Goal: Task Accomplishment & Management: Use online tool/utility

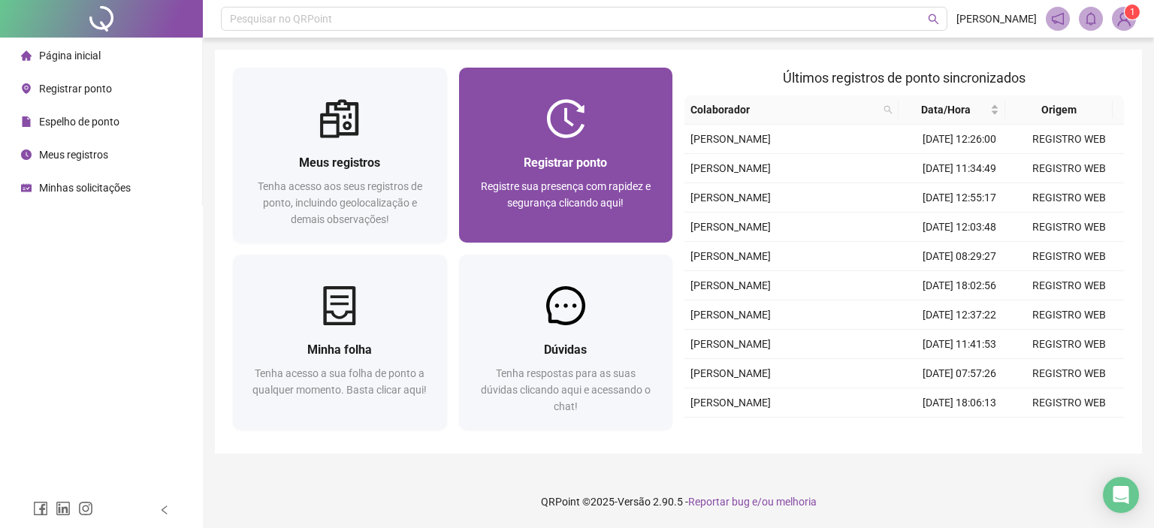
click at [537, 164] on span "Registrar ponto" at bounding box center [565, 163] width 83 height 14
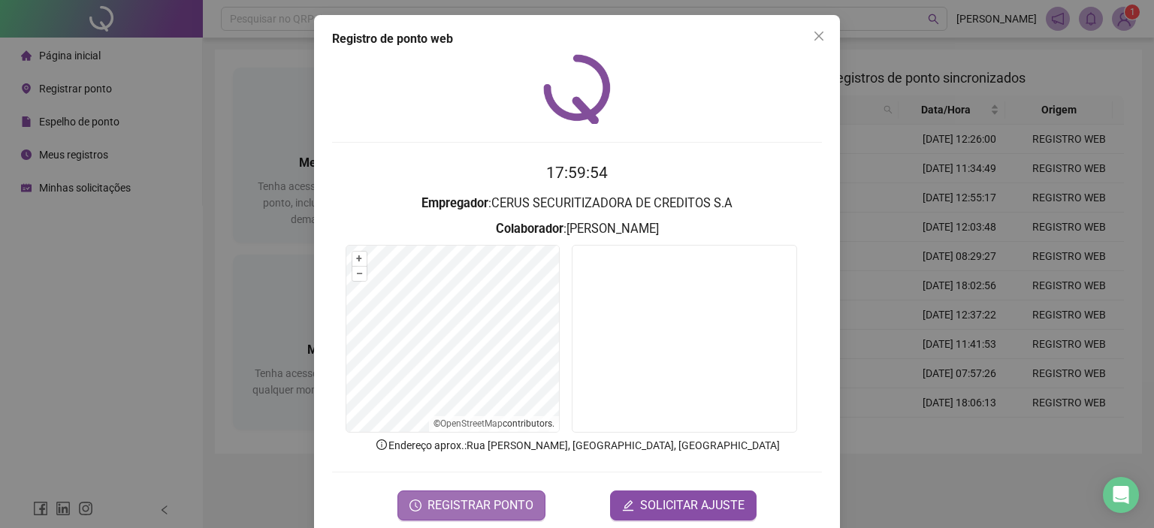
click at [452, 500] on span "REGISTRAR PONTO" at bounding box center [481, 506] width 106 height 18
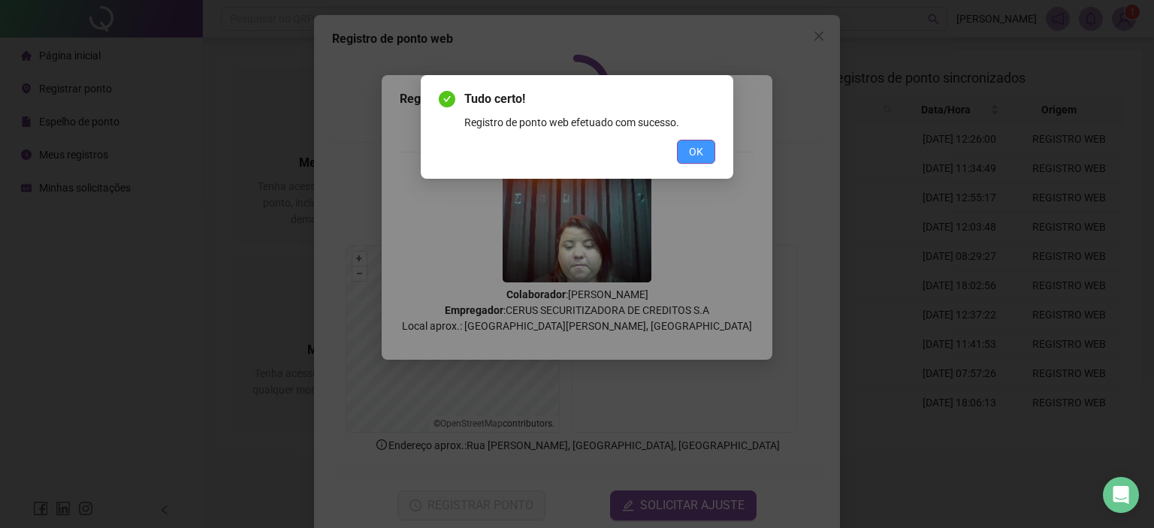
drag, startPoint x: 698, startPoint y: 144, endPoint x: 791, endPoint y: 104, distance: 101.3
click at [697, 144] on span "OK" at bounding box center [696, 152] width 14 height 17
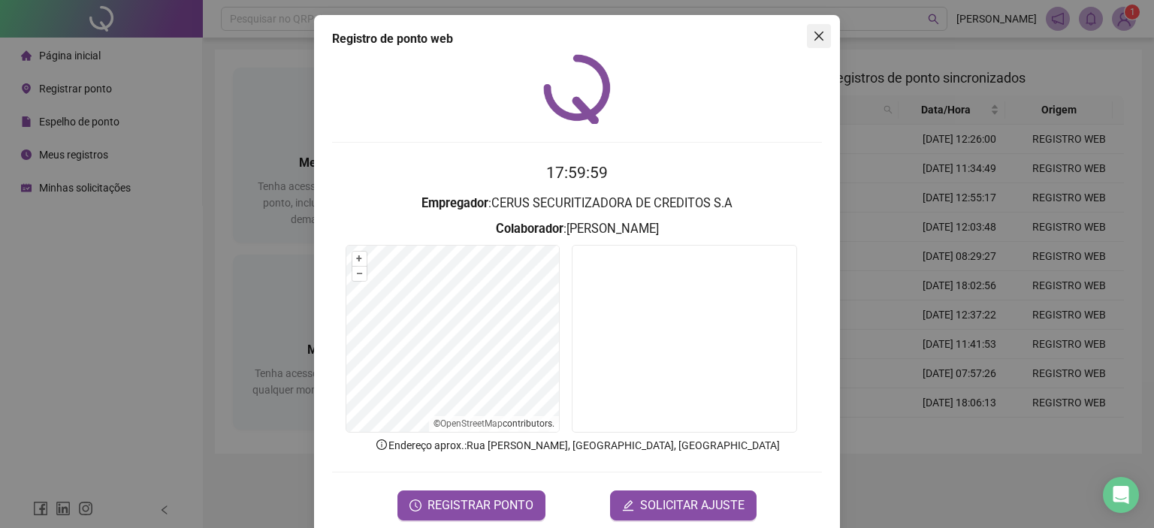
drag, startPoint x: 808, startPoint y: 44, endPoint x: 836, endPoint y: 30, distance: 31.3
click at [809, 43] on button "Close" at bounding box center [819, 36] width 24 height 24
